Goal: Transaction & Acquisition: Register for event/course

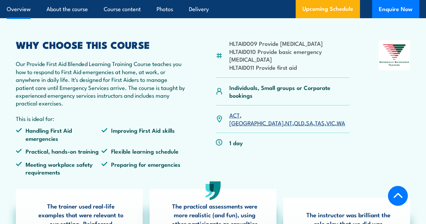
scroll to position [184, 0]
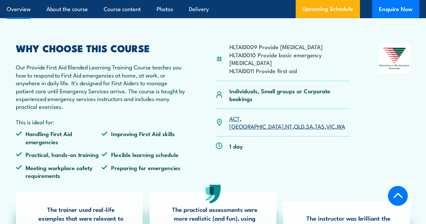
click at [285, 130] on link "NT" at bounding box center [288, 126] width 7 height 8
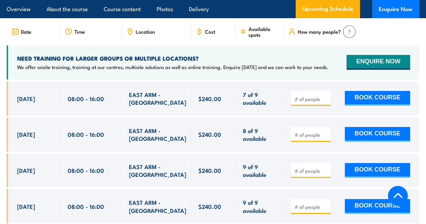
scroll to position [1337, 0]
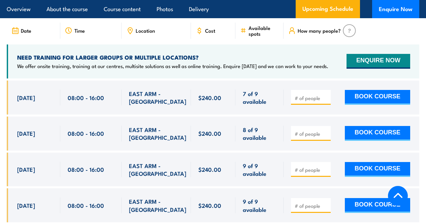
click at [307, 101] on input "number" at bounding box center [312, 98] width 34 height 7
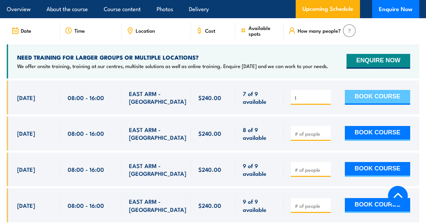
type input "1"
click at [360, 105] on button "BOOK COURSE" at bounding box center [377, 97] width 65 height 15
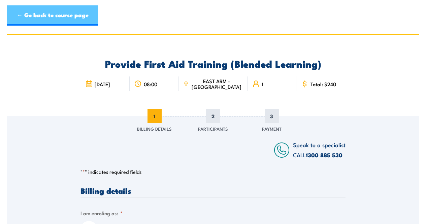
click at [20, 15] on link "← Go back to course page" at bounding box center [53, 15] width 92 height 20
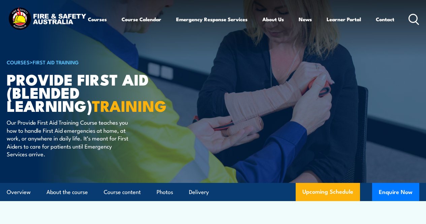
click at [0, 0] on div "COURSE TOPICS All Course Topics Aviation Safety Training Confined Space Trainin…" at bounding box center [0, 0] width 0 height 0
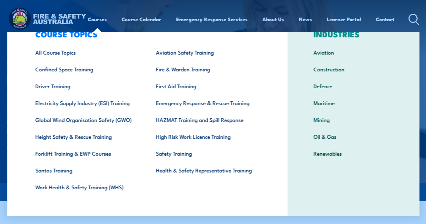
scroll to position [25, 0]
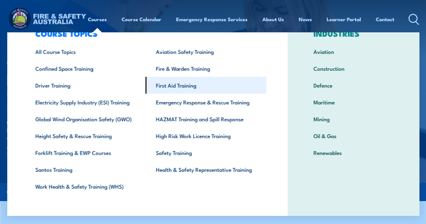
click at [181, 89] on link "First Aid Training" at bounding box center [205, 85] width 121 height 17
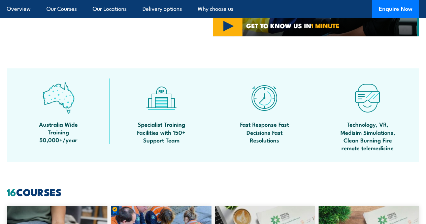
scroll to position [337, 0]
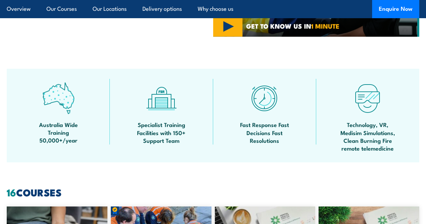
click at [0, 155] on section "Australia Wide Training 50,000+/year Specialist Training Facilities with 150+ S…" at bounding box center [213, 116] width 426 height 94
